Goal: Task Accomplishment & Management: Manage account settings

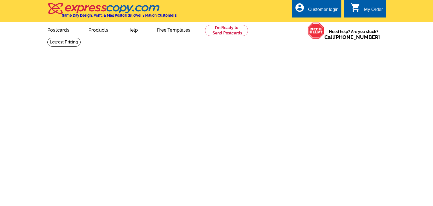
click at [321, 9] on div "Customer login" at bounding box center [323, 11] width 30 height 8
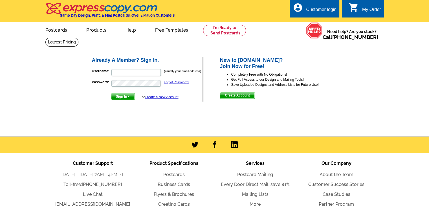
click at [129, 67] on form "Username: (usually your email address) Password: Forgot Password? Sign In or Cr…" at bounding box center [147, 83] width 111 height 34
click at [127, 71] on input "Username:" at bounding box center [135, 72] width 49 height 7
paste input "[EMAIL_ADDRESS][DOMAIN_NAME]"
type input "[EMAIL_ADDRESS][DOMAIN_NAME]"
click at [119, 96] on span "Sign In" at bounding box center [122, 96] width 23 height 7
